Goal: Download file/media

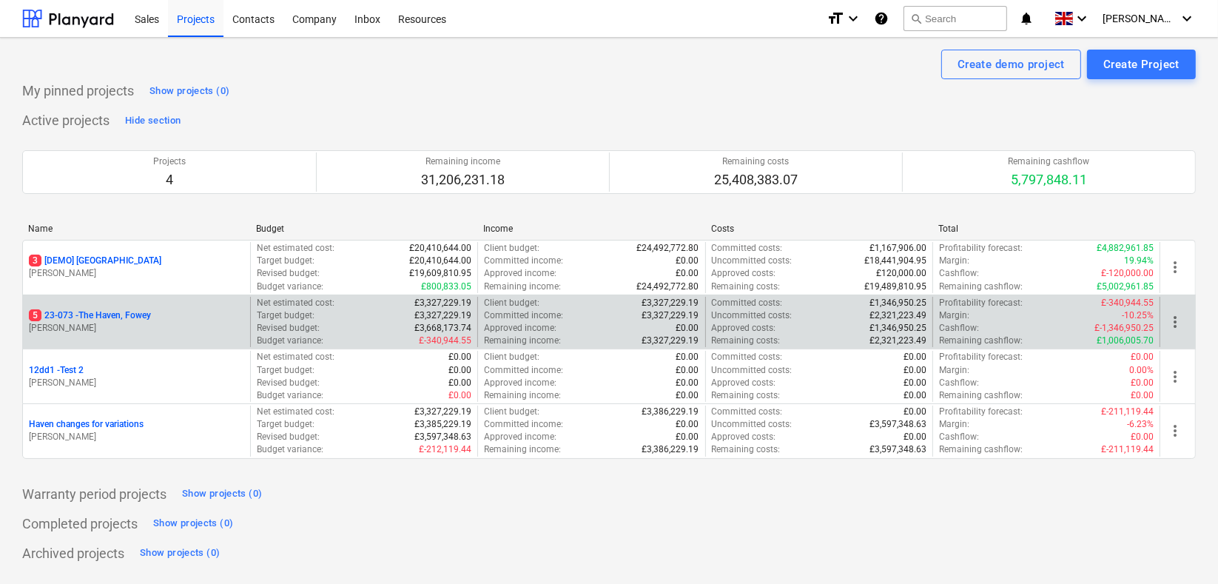
click at [127, 323] on p "P. Treweek" at bounding box center [136, 328] width 215 height 13
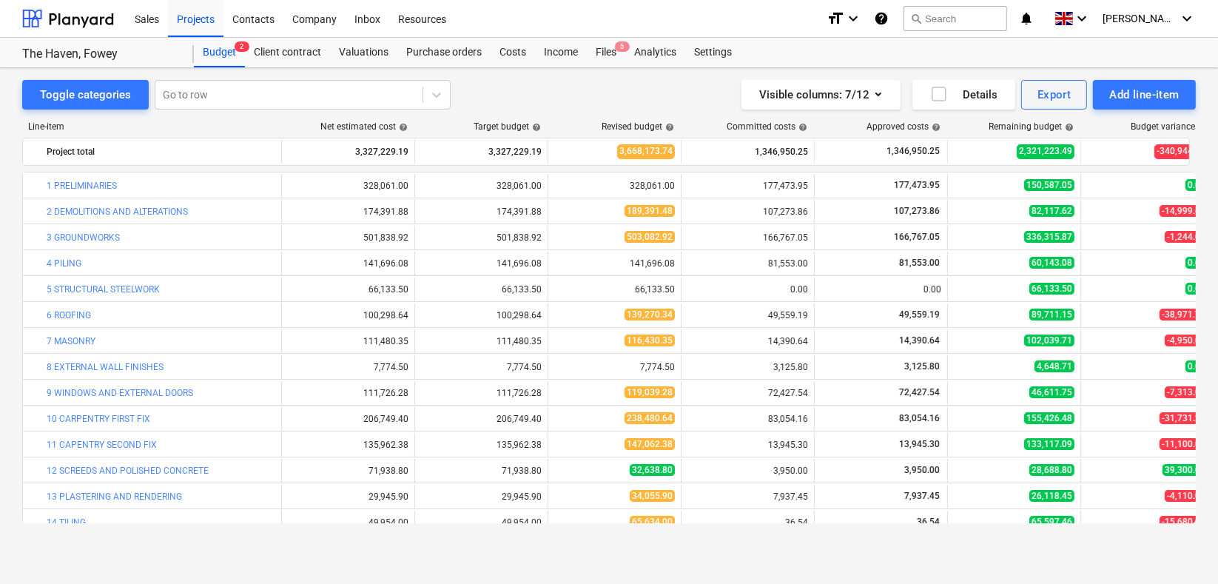
scroll to position [274, 0]
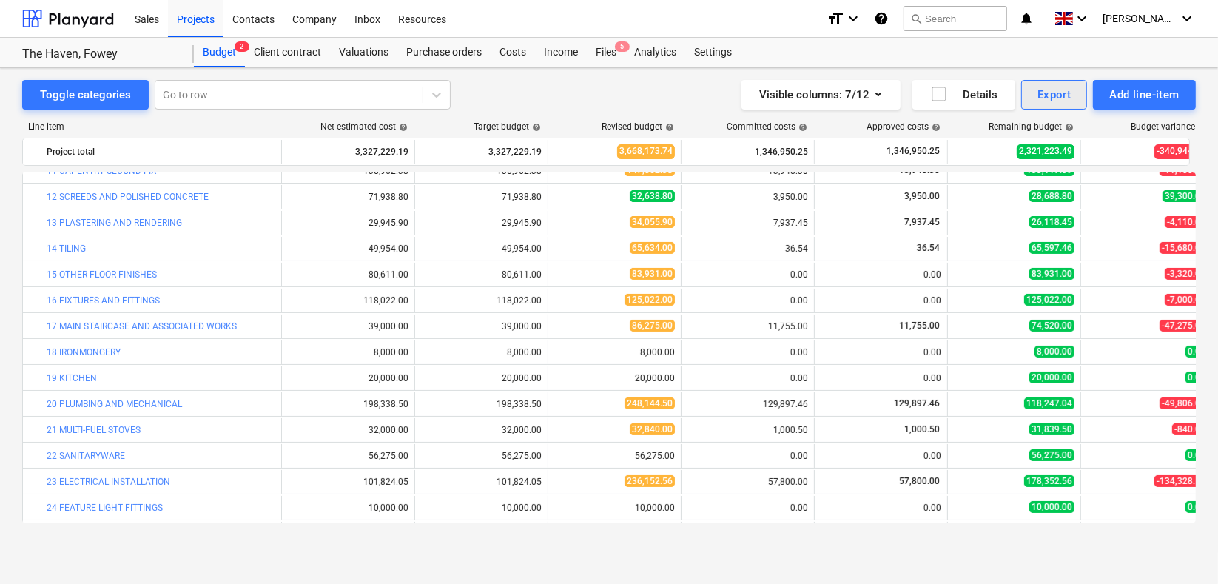
click at [1059, 95] on div "Export" at bounding box center [1054, 94] width 34 height 19
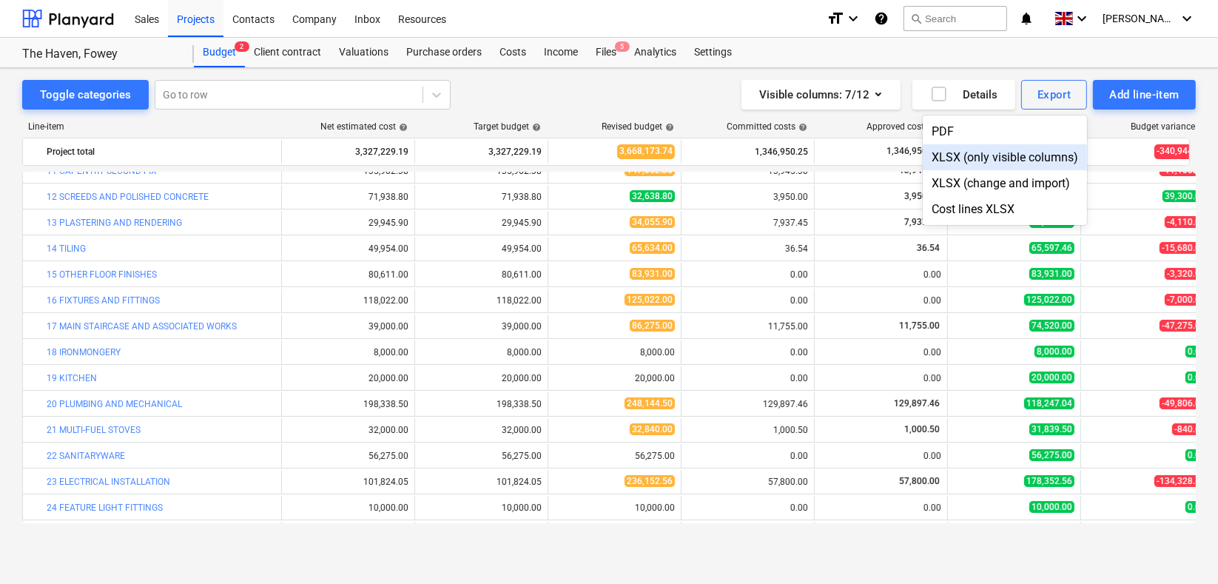
click at [1008, 154] on div "XLSX (only visible columns)" at bounding box center [1004, 157] width 164 height 26
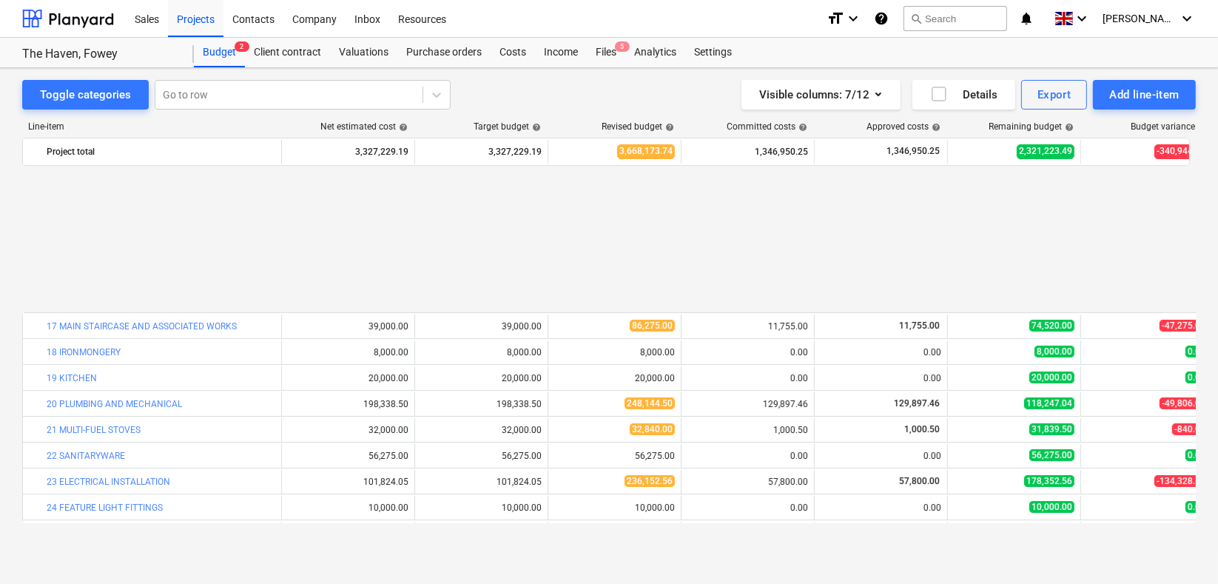
scroll to position [451, 0]
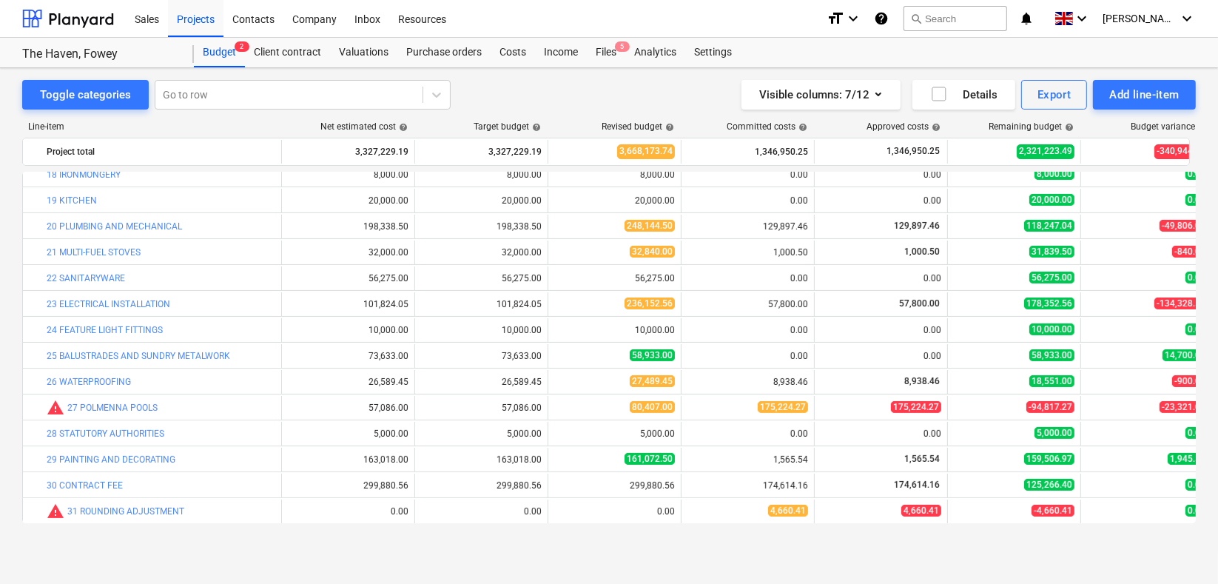
click at [565, 87] on div "Toggle categories Go to row Visible columns : 7/12 Details Export Add line-item" at bounding box center [608, 95] width 1173 height 30
click at [1075, 90] on button "Export" at bounding box center [1054, 95] width 67 height 30
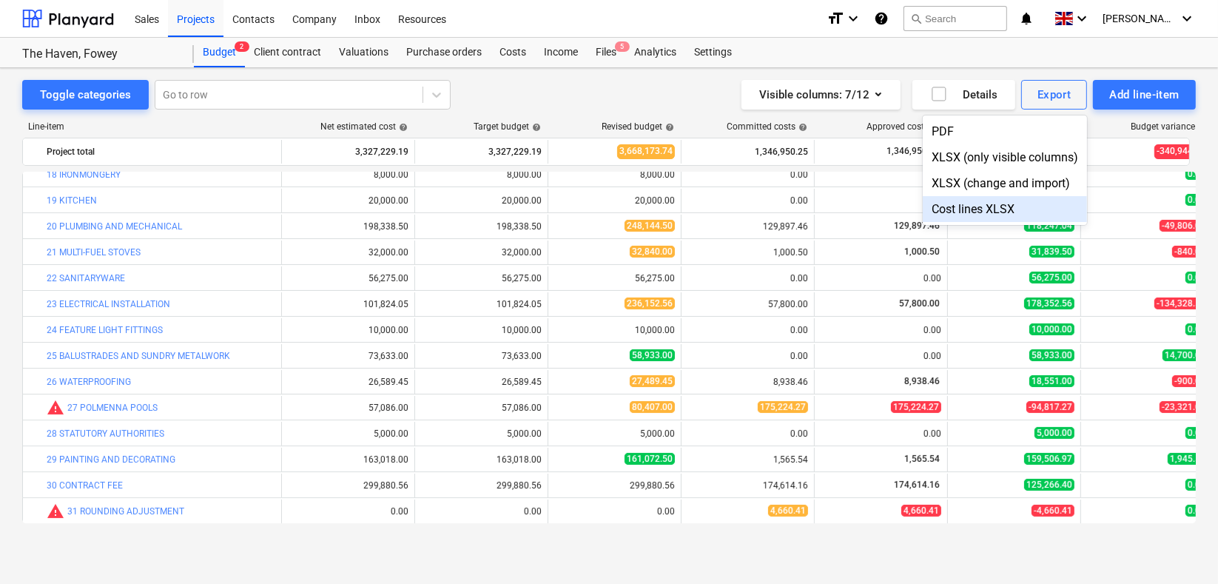
click at [1013, 205] on div "Cost lines XLSX" at bounding box center [1004, 209] width 164 height 26
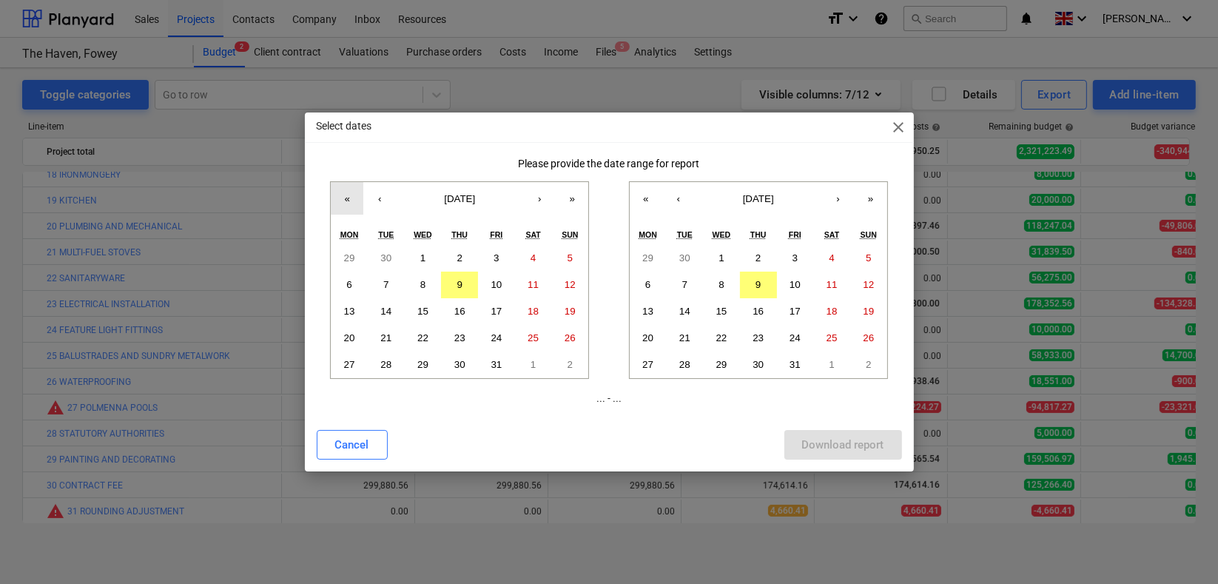
click at [351, 197] on button "«" at bounding box center [347, 198] width 33 height 33
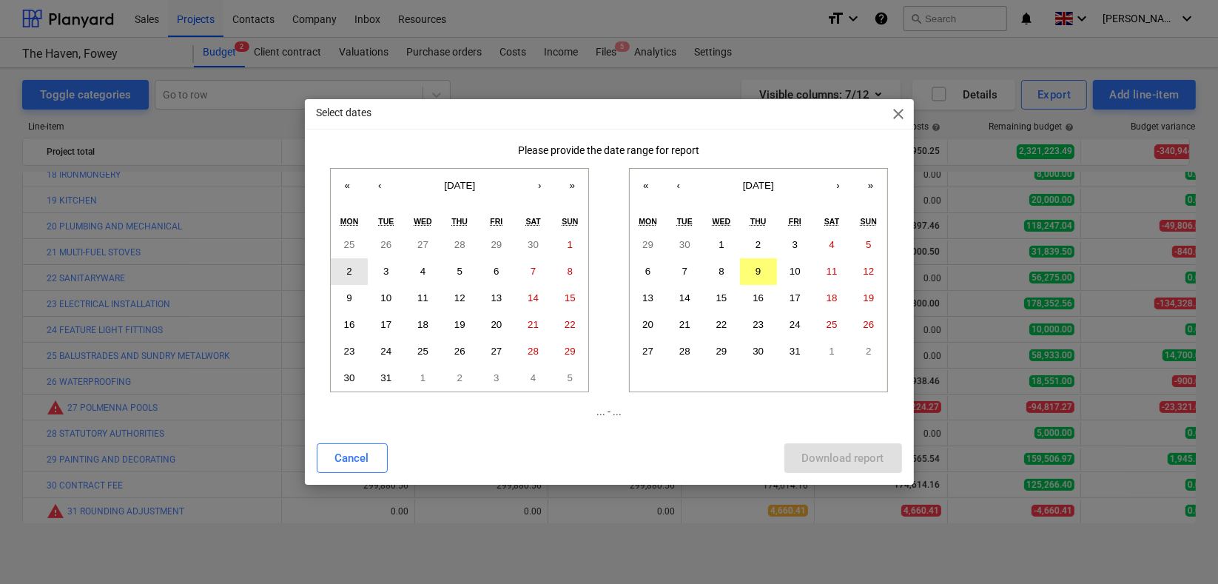
click at [348, 269] on abbr "2" at bounding box center [348, 271] width 5 height 11
click at [760, 269] on abbr "9" at bounding box center [757, 271] width 5 height 11
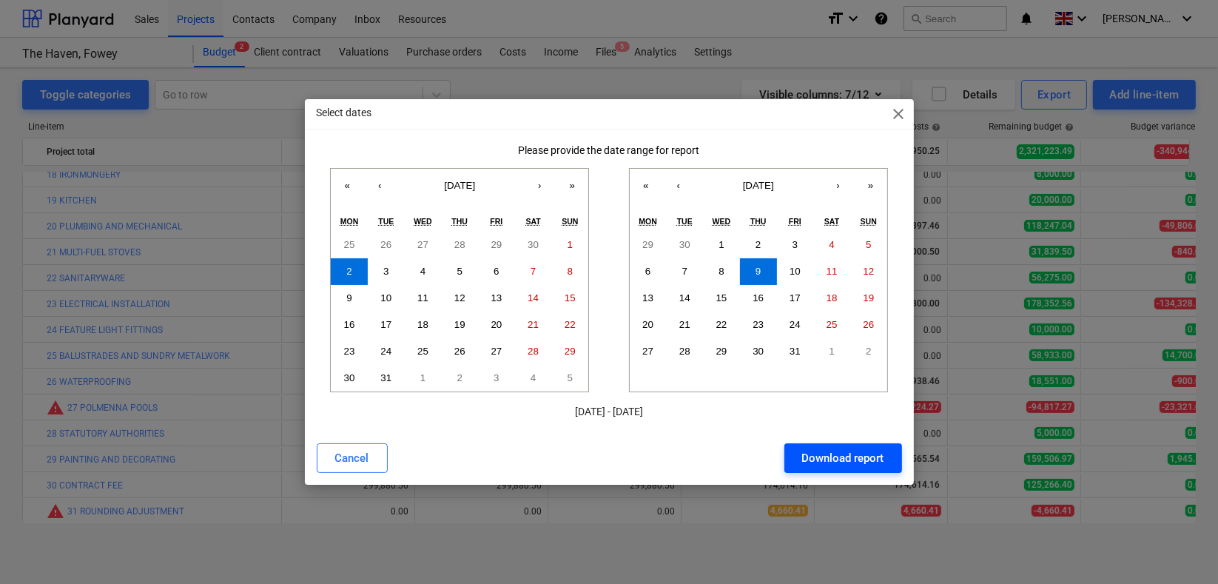
click at [843, 456] on div "Download report" at bounding box center [843, 457] width 82 height 19
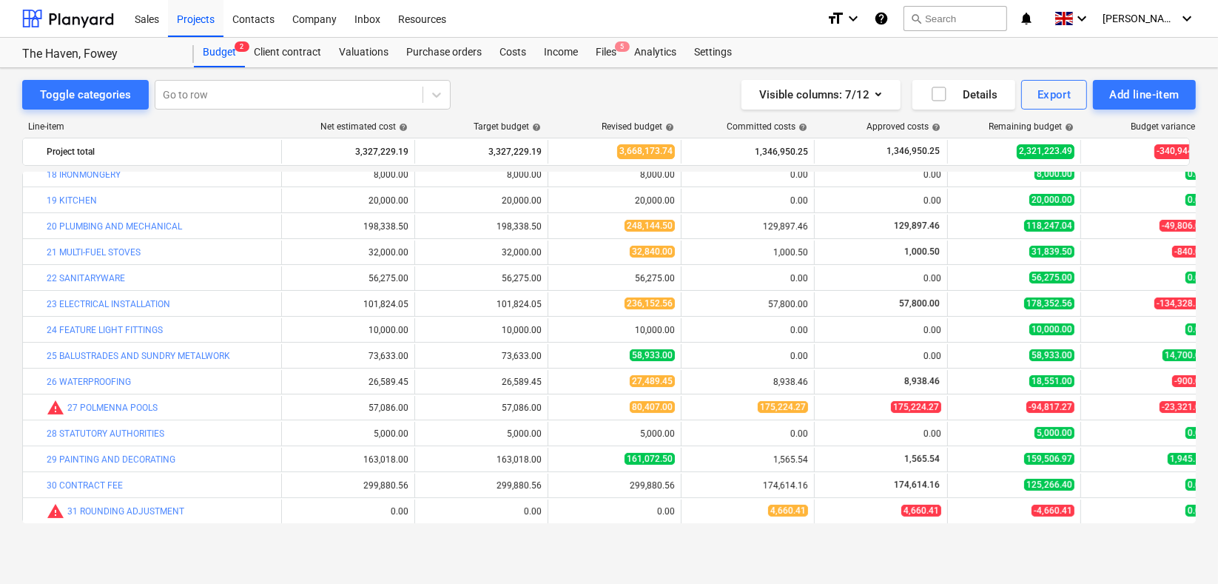
drag, startPoint x: 649, startPoint y: 95, endPoint x: 630, endPoint y: 98, distance: 18.7
click at [647, 95] on div "Visible columns : 7/12 Details Export Add line-item" at bounding box center [896, 95] width 597 height 30
